Goal: Find specific page/section: Find specific page/section

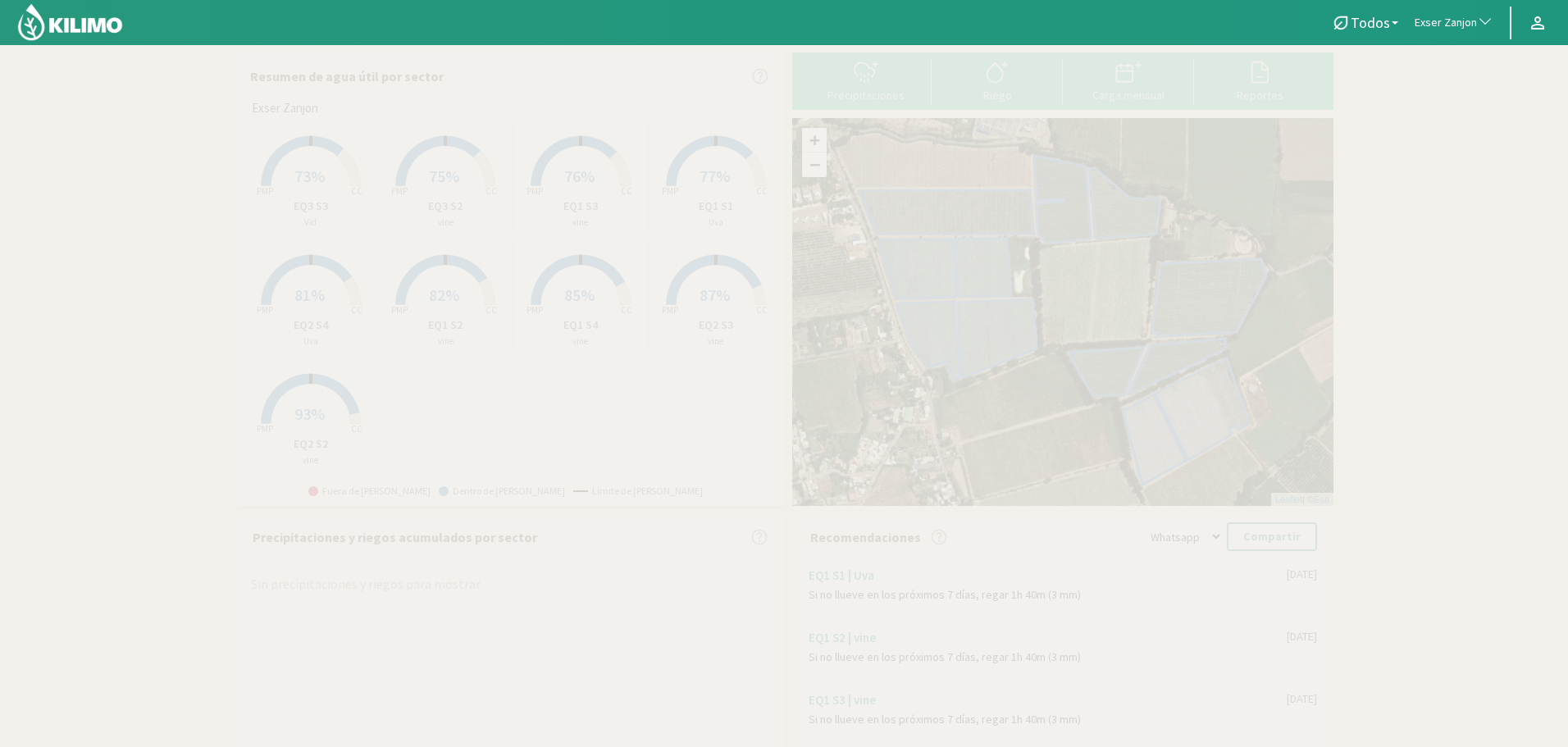
click at [1438, 15] on span "Exser Zanjon" at bounding box center [1446, 23] width 62 height 17
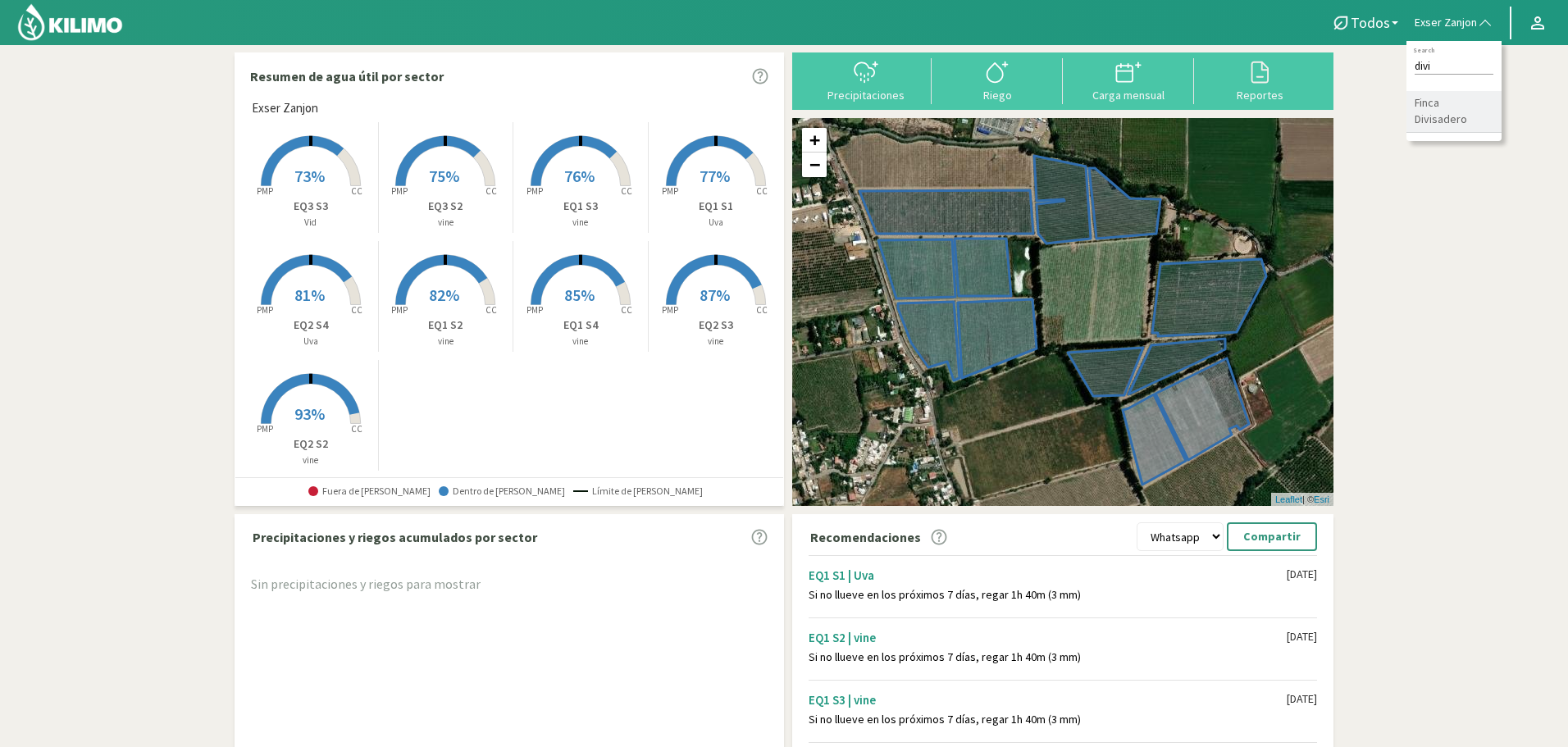
type input "divi"
click at [1449, 101] on li "Finca Divisadero" at bounding box center [1454, 111] width 96 height 41
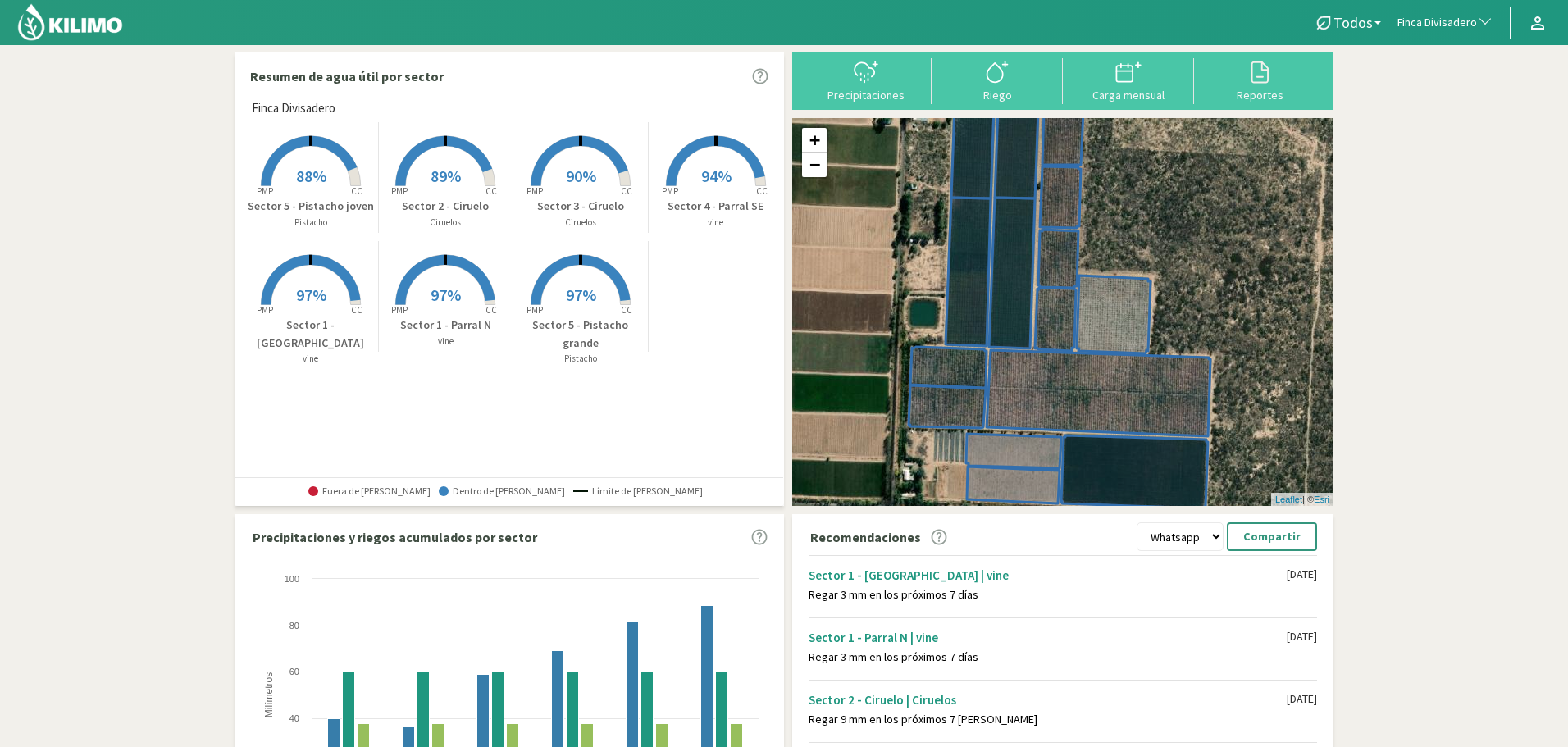
click at [693, 193] on rect at bounding box center [716, 187] width 131 height 131
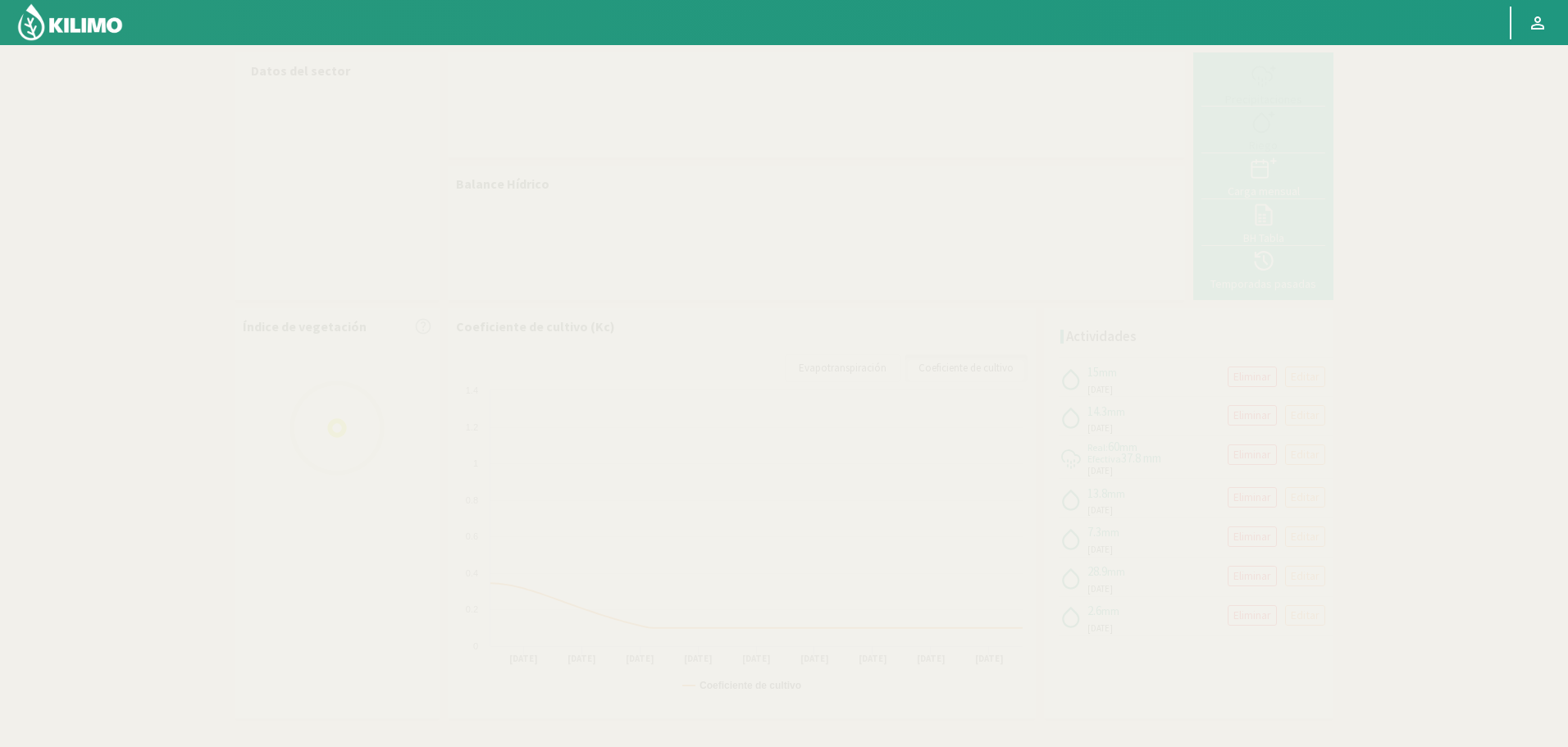
select select "113: Object"
select select "4: Object"
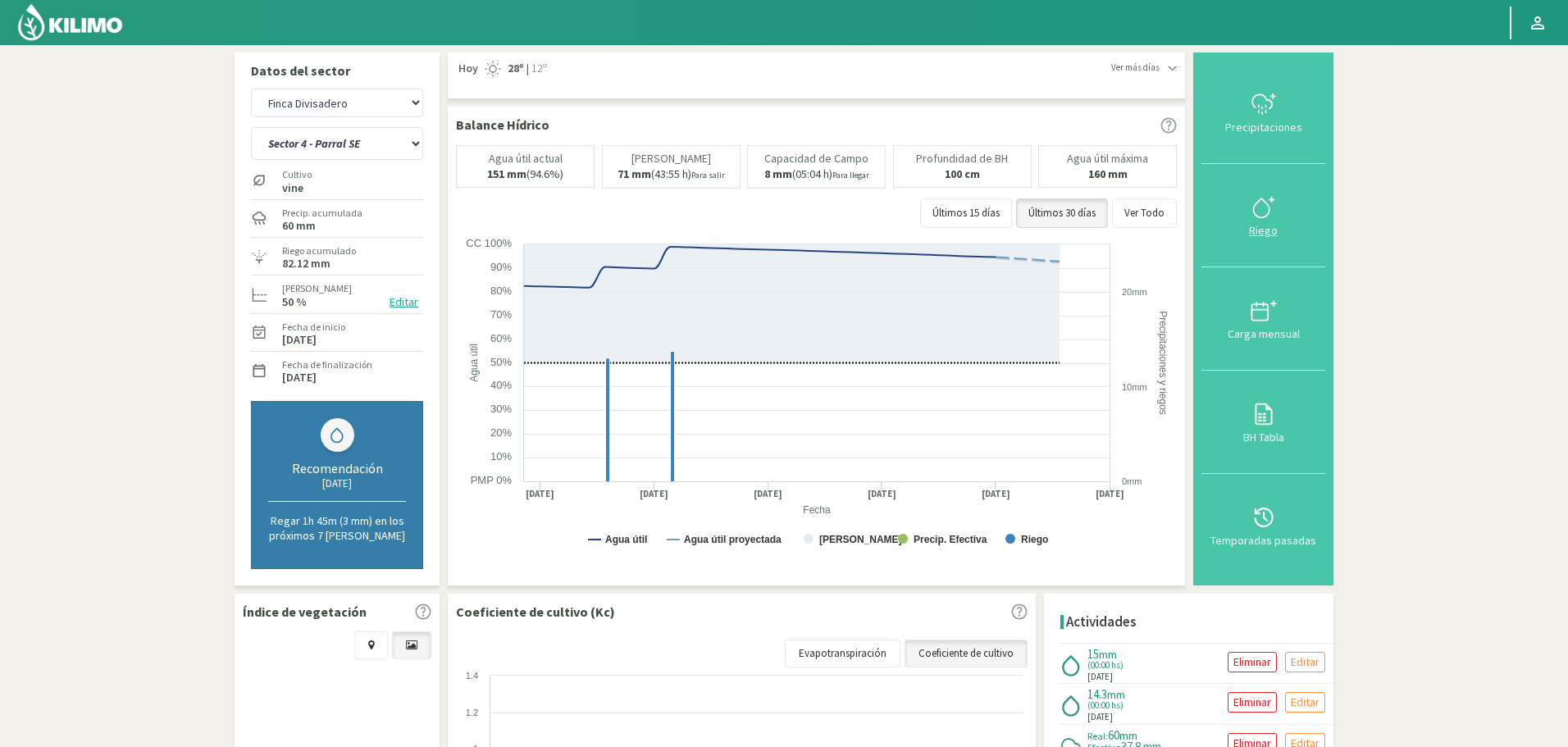
click at [1272, 217] on icon at bounding box center [1263, 207] width 27 height 27
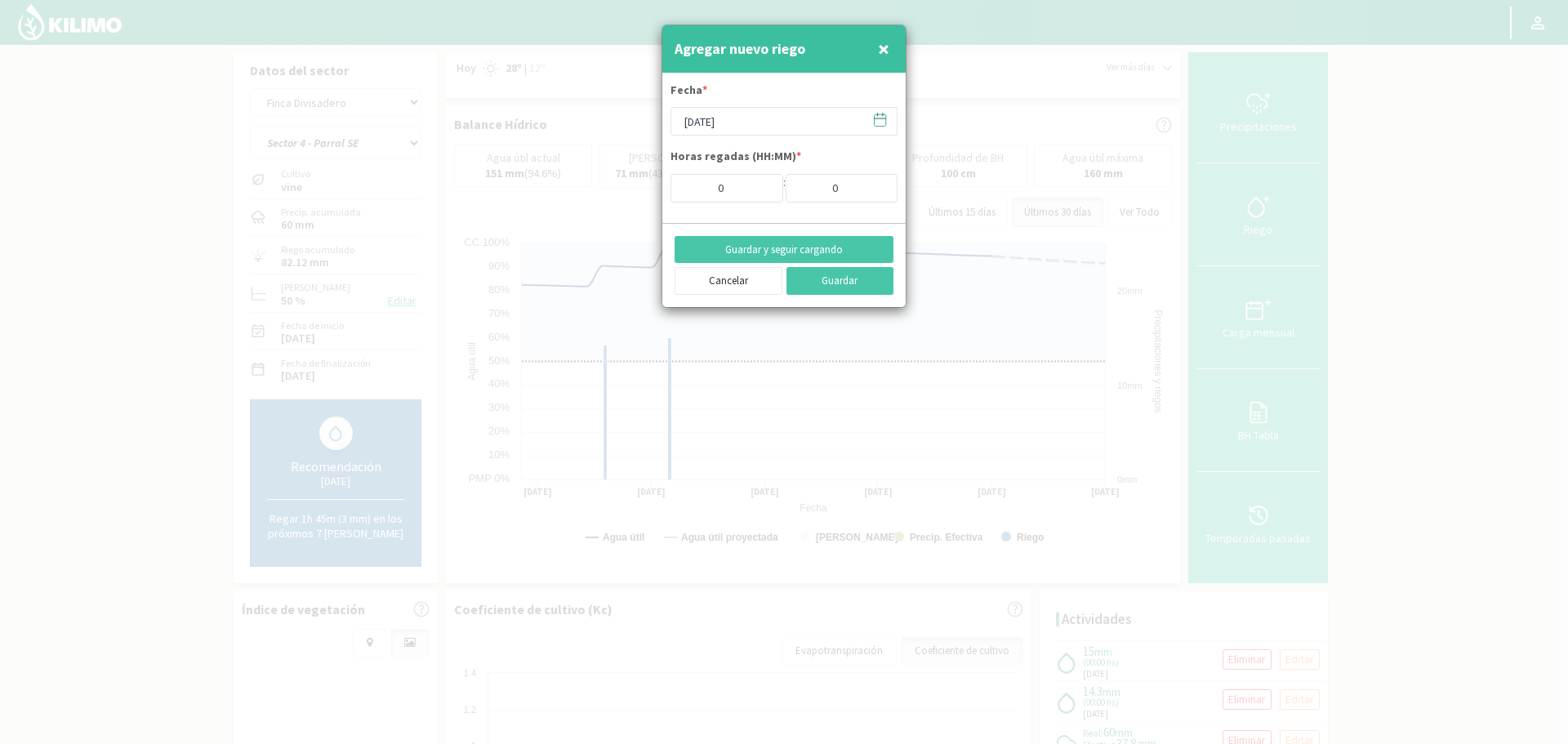
click at [882, 56] on span "×" at bounding box center [884, 48] width 12 height 27
